Goal: Book appointment/travel/reservation

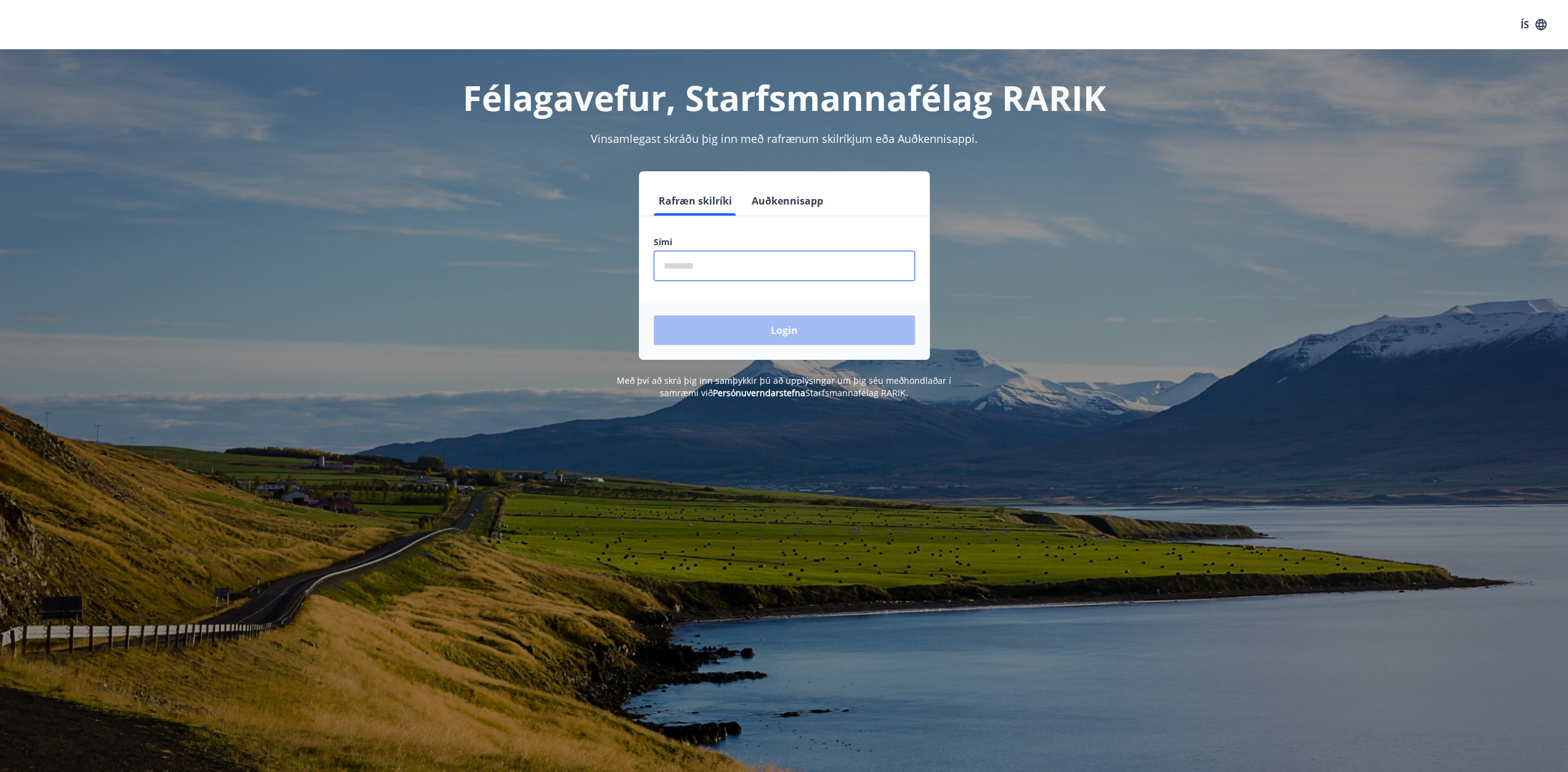
click at [750, 264] on input "phone" at bounding box center [784, 265] width 261 height 30
type input "********"
click at [765, 341] on button "Login" at bounding box center [784, 330] width 261 height 29
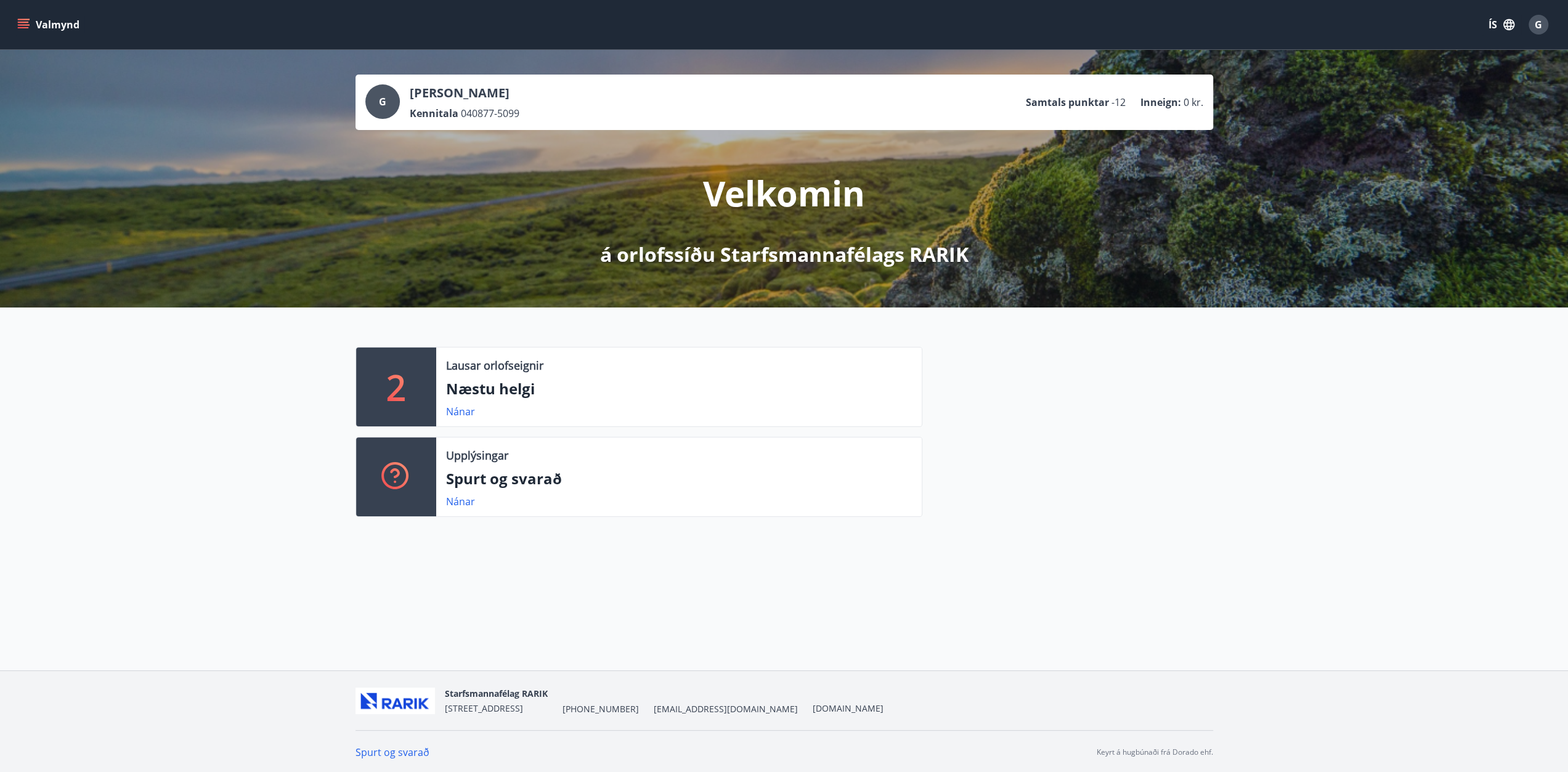
click at [18, 24] on icon "menu" at bounding box center [24, 24] width 14 height 2
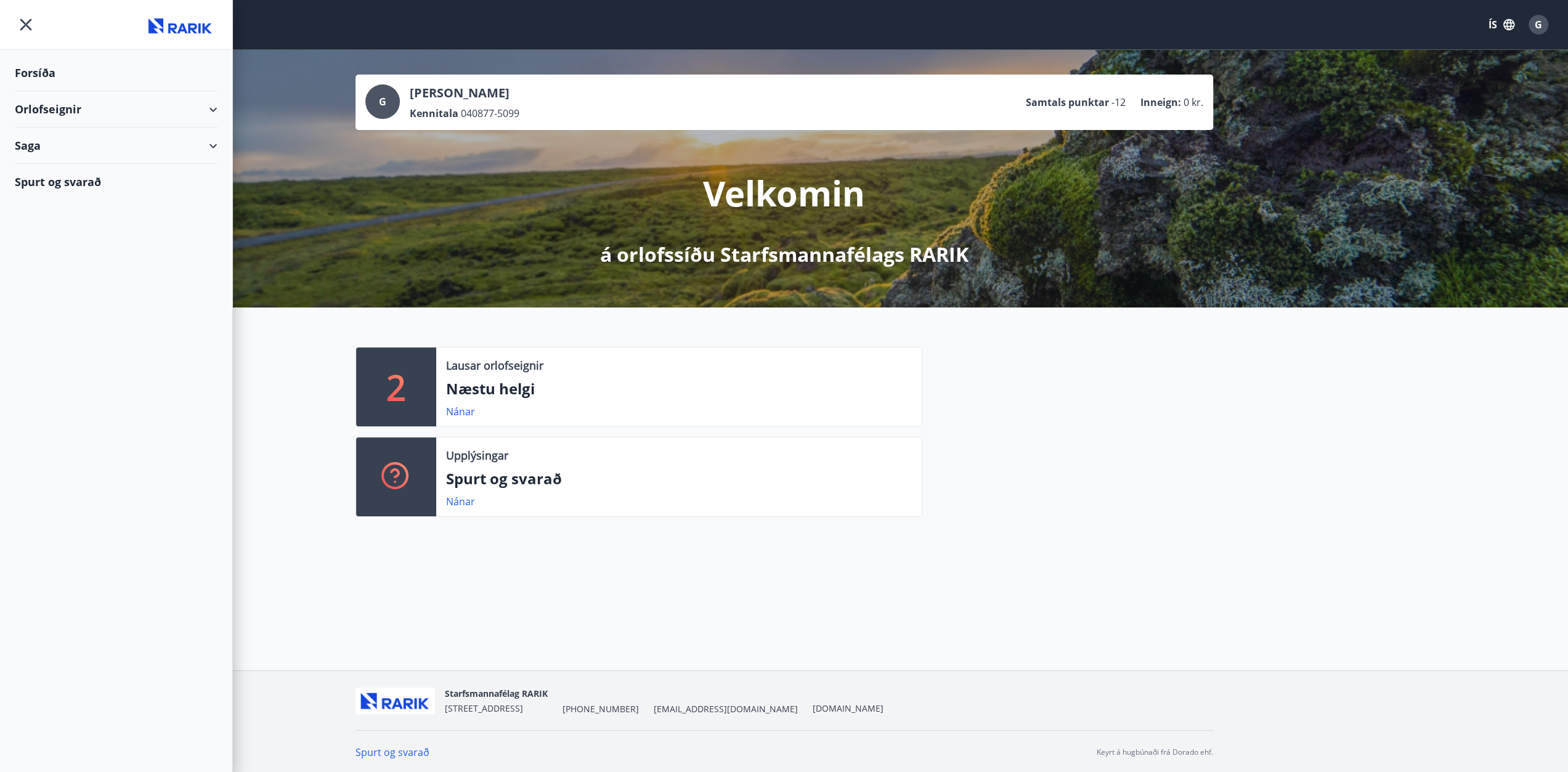
click at [69, 104] on div "Orlofseignir" at bounding box center [116, 109] width 202 height 37
click at [59, 167] on div "Bókunardagatal" at bounding box center [116, 166] width 183 height 26
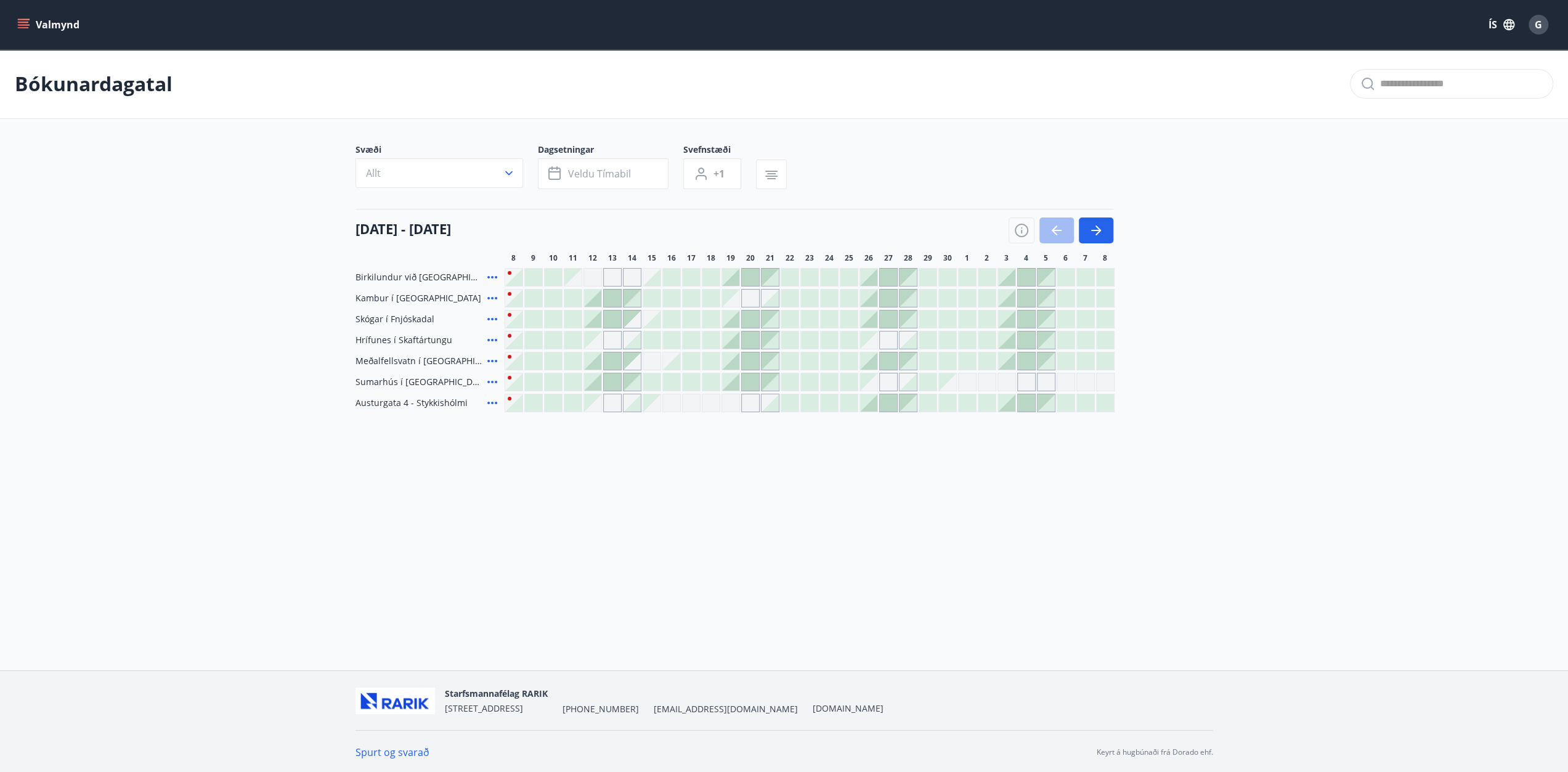
click at [513, 317] on div at bounding box center [513, 318] width 17 height 17
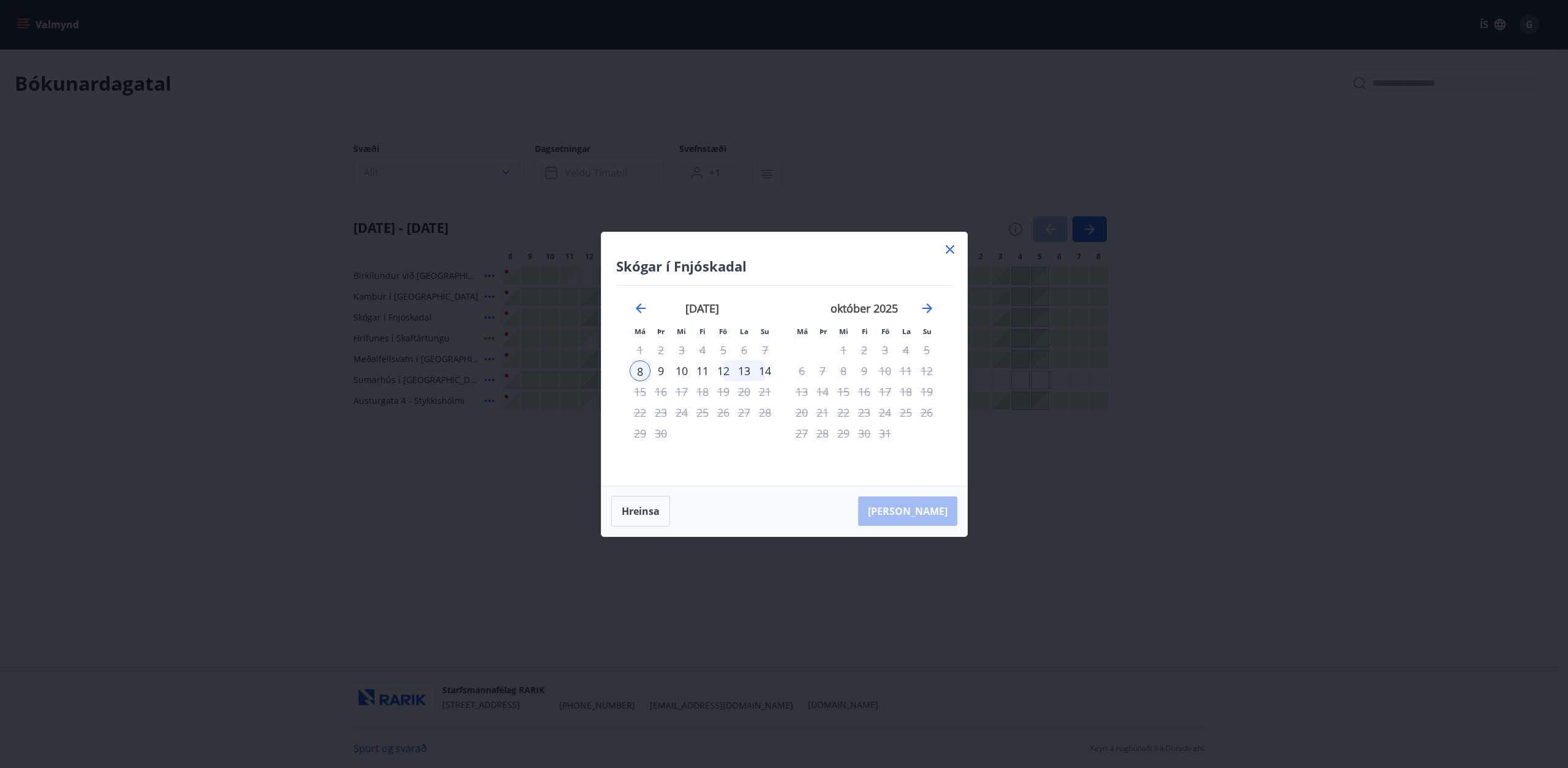
click at [952, 251] on icon at bounding box center [950, 249] width 9 height 9
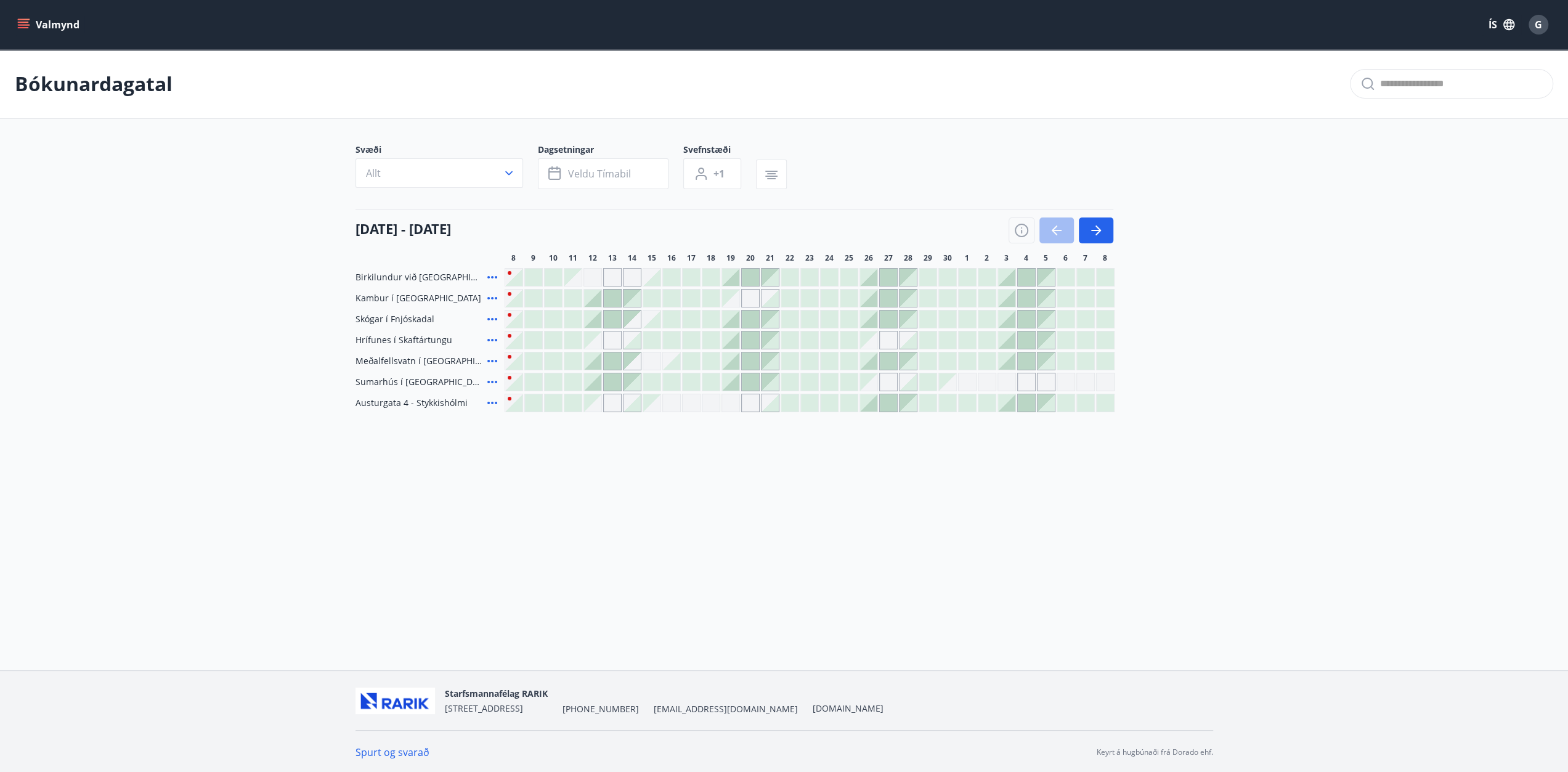
click at [531, 277] on div at bounding box center [533, 277] width 17 height 17
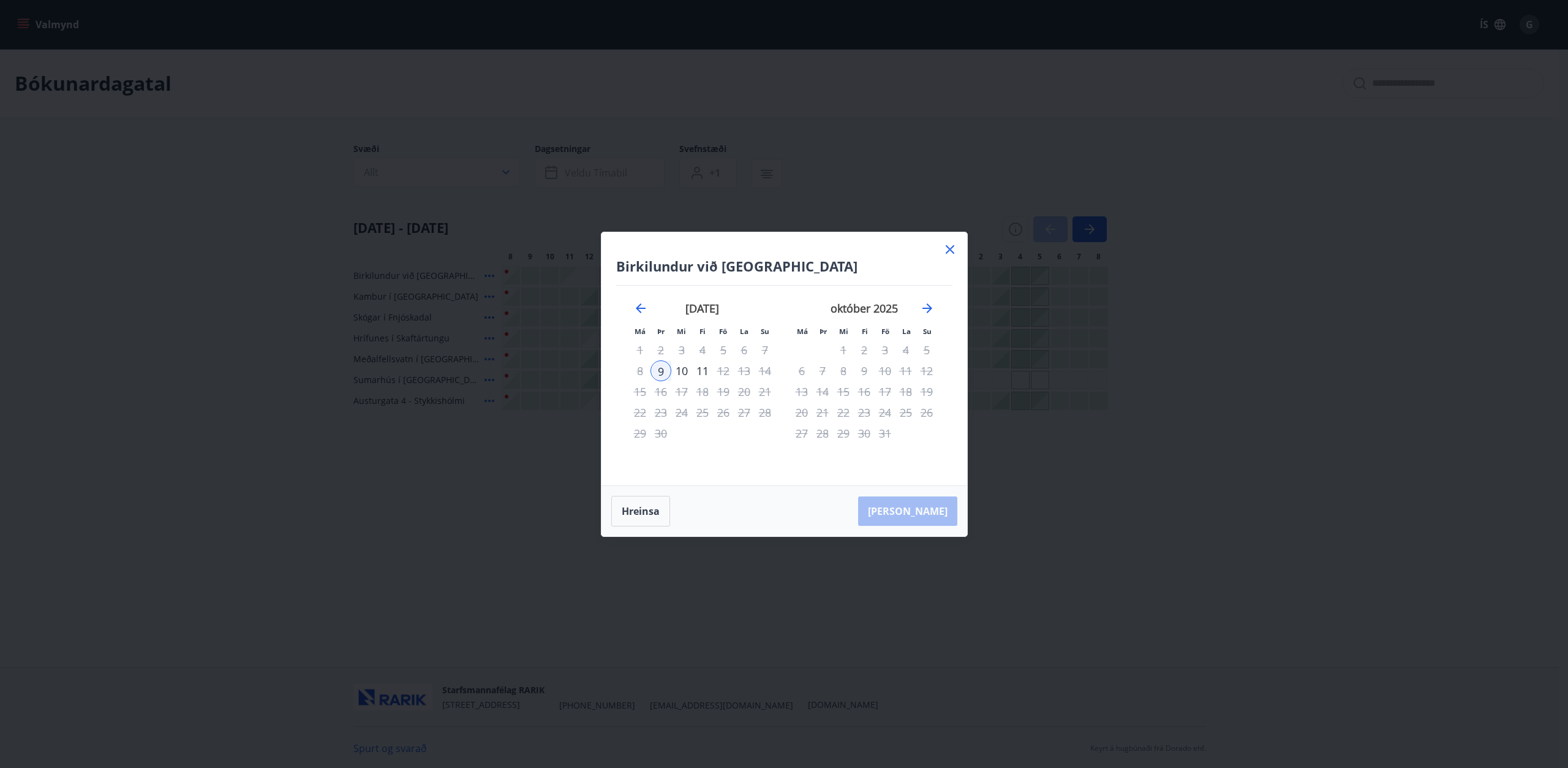
click at [955, 248] on icon at bounding box center [950, 249] width 15 height 15
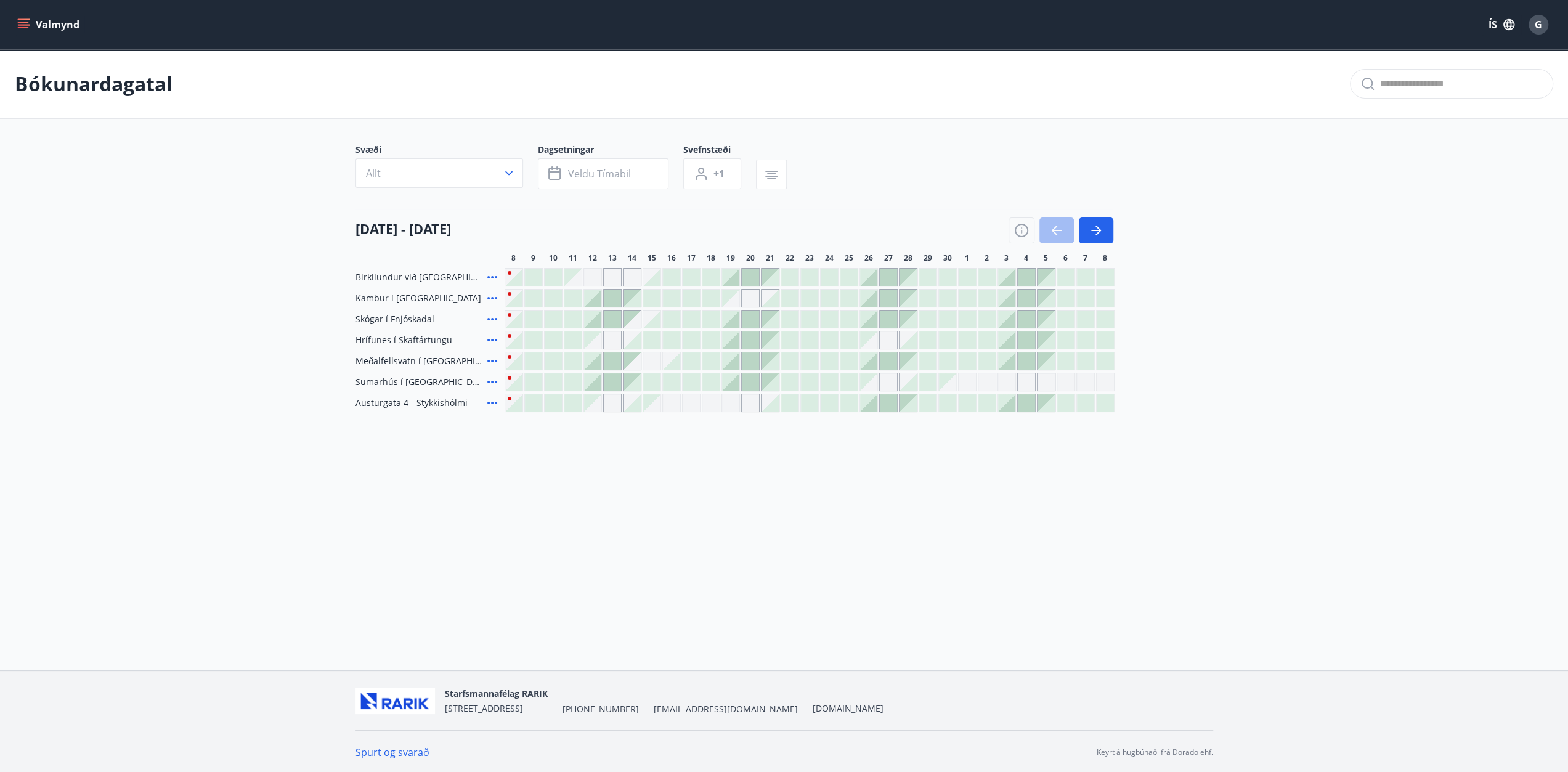
click at [535, 320] on div at bounding box center [533, 318] width 17 height 17
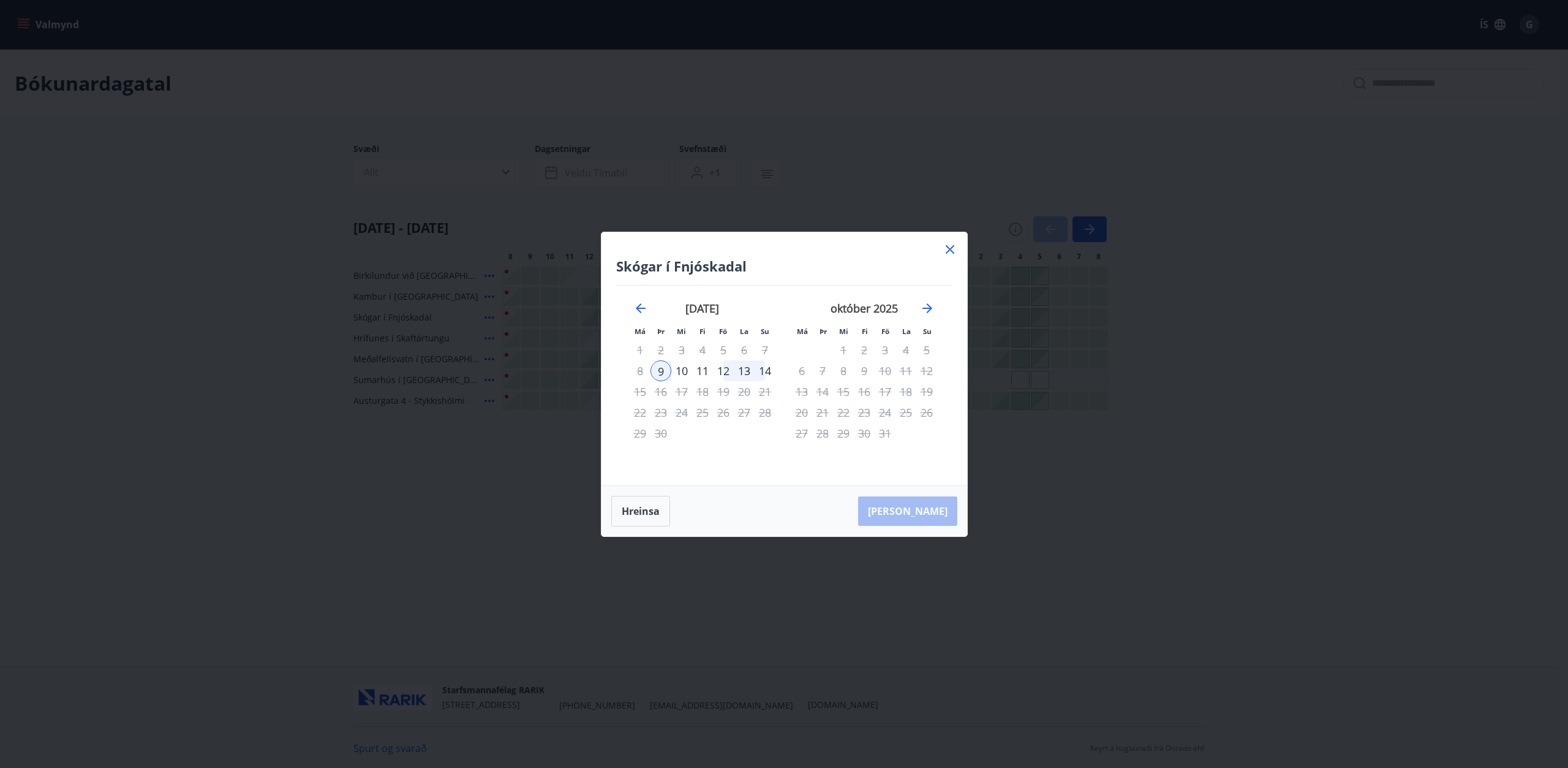
click at [948, 251] on icon at bounding box center [950, 249] width 9 height 9
